Goal: Communication & Community: Answer question/provide support

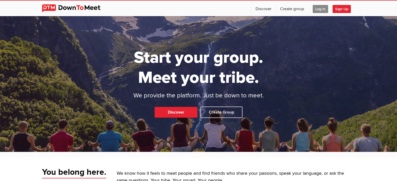
click at [320, 7] on span "Log In" at bounding box center [320, 9] width 15 height 8
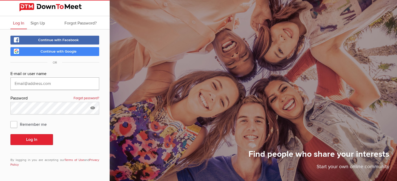
type input "[EMAIL_ADDRESS][DOMAIN_NAME]"
click at [32, 140] on button "Log In" at bounding box center [31, 139] width 43 height 11
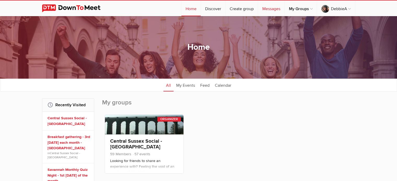
click at [271, 10] on link "Messages" at bounding box center [271, 9] width 26 height 16
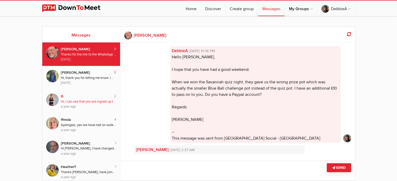
scroll to position [494, 0]
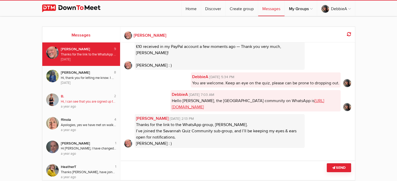
click at [79, 103] on div "Hi, I can see that you are signed up to the event with a plus 1. The RSVP for e…" at bounding box center [89, 101] width 56 height 5
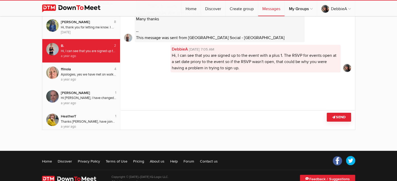
scroll to position [51, 0]
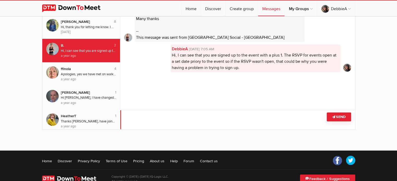
click at [167, 117] on textarea at bounding box center [237, 120] width 235 height 20
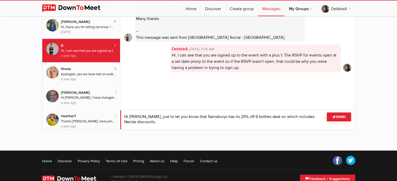
type textarea "Hi [PERSON_NAME], just to let you know that Sainsburys has its 25% off 6 bottle…"
click at [336, 118] on button "Send" at bounding box center [339, 117] width 24 height 9
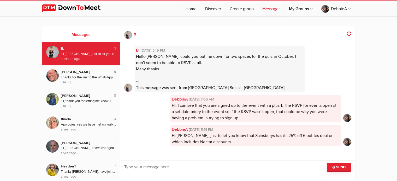
scroll to position [0, 0]
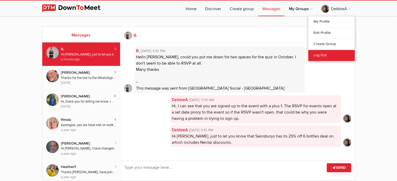
click at [323, 55] on link "Log Out" at bounding box center [331, 55] width 46 height 11
